Goal: Task Accomplishment & Management: Use online tool/utility

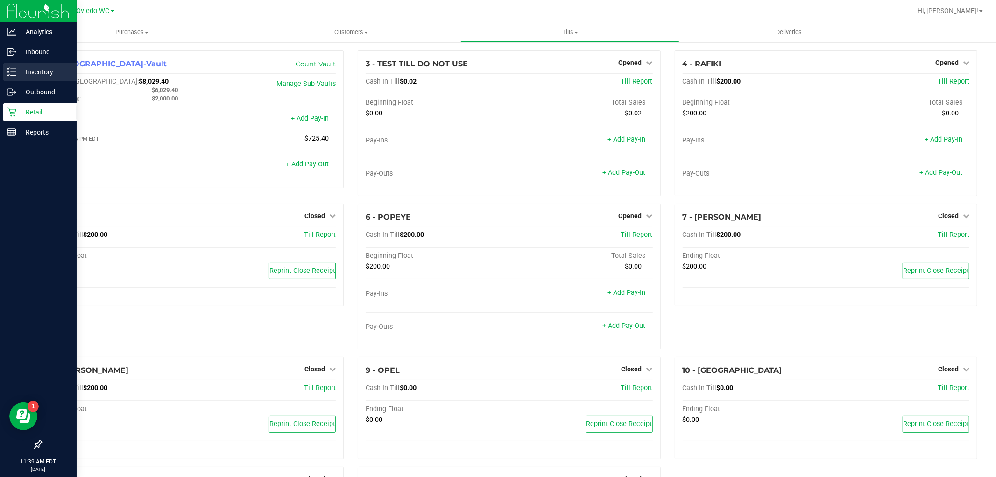
click at [43, 67] on p "Inventory" at bounding box center [44, 71] width 56 height 11
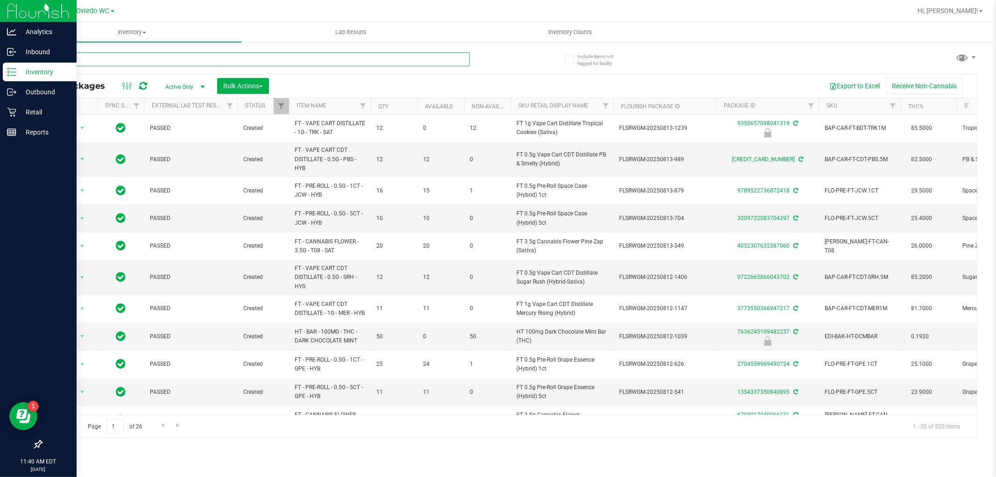
click at [152, 63] on input "text" at bounding box center [255, 59] width 429 height 14
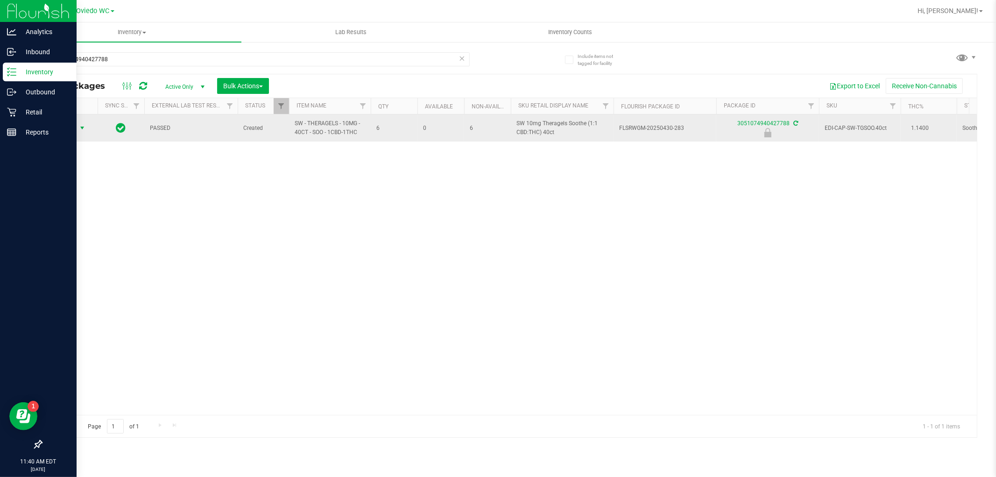
click at [79, 130] on span "select" at bounding box center [81, 127] width 7 height 7
click at [331, 133] on span "SW - THERAGELS - 10MG - 40CT - SOO - 1CBD-1THC" at bounding box center [330, 128] width 71 height 18
copy tr "SW - THERAGELS - 10MG - 40CT - SOO - 1CBD-1THC"
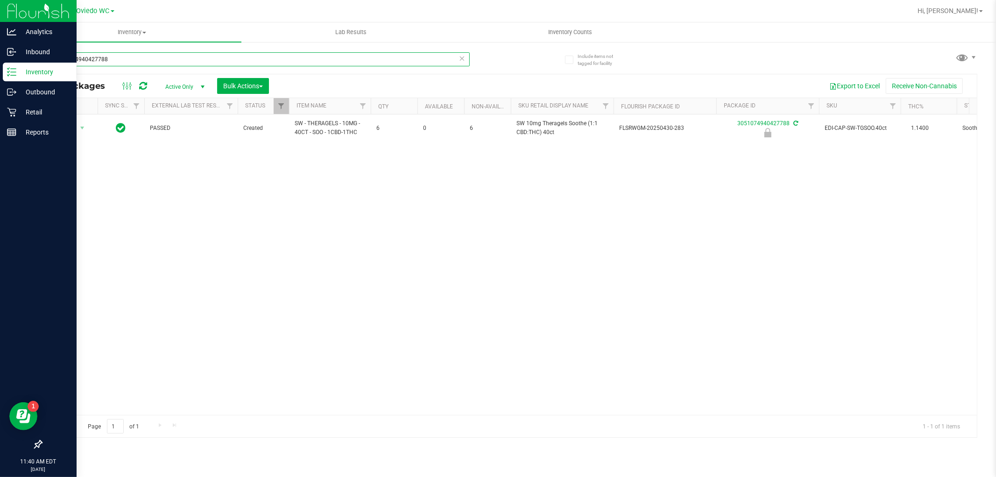
click at [115, 55] on input "3051074940427788" at bounding box center [255, 59] width 429 height 14
paste input "SW - THERAGELS - 10MG - 40CT - SOO - 1CBD-1THC"
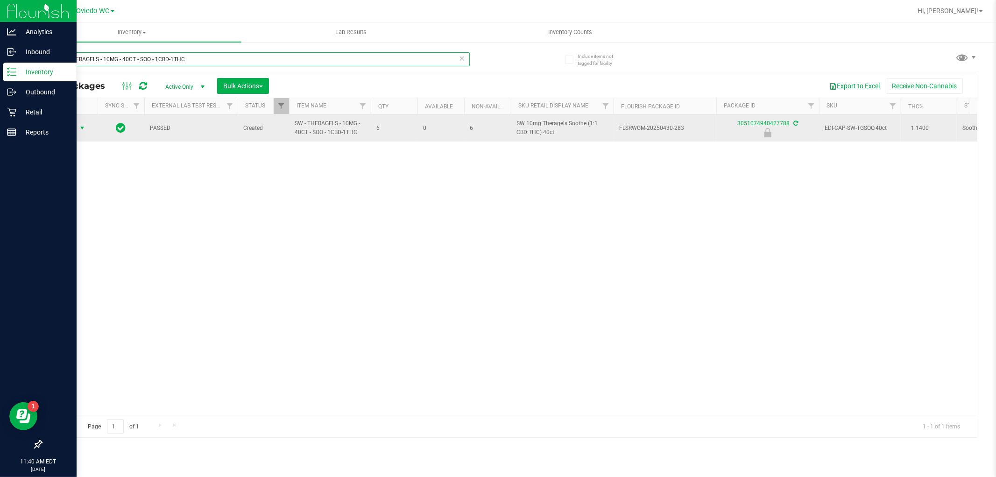
type input "SW - THERAGELS - 10MG - 40CT - SOO - 1CBD-1THC"
click at [81, 133] on span "select" at bounding box center [83, 127] width 12 height 13
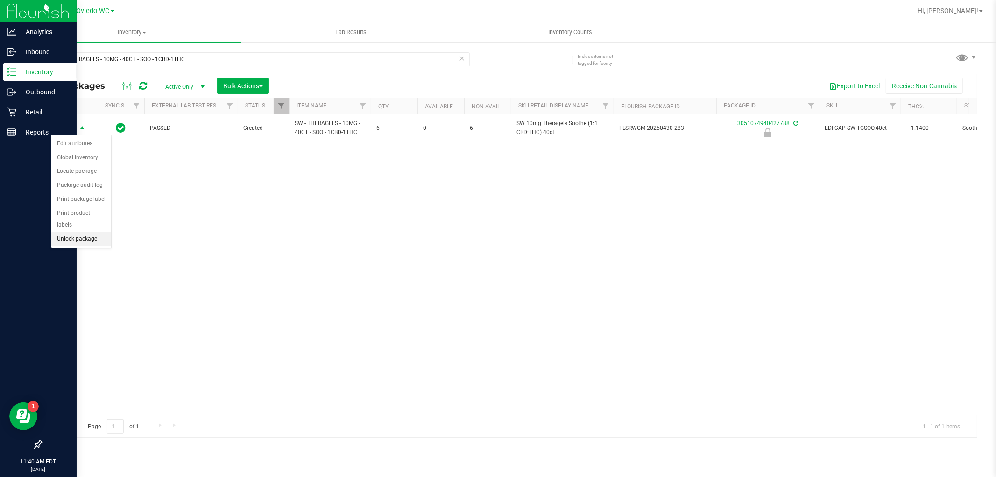
click at [73, 236] on li "Unlock package" at bounding box center [81, 239] width 60 height 14
